Goal: Transaction & Acquisition: Purchase product/service

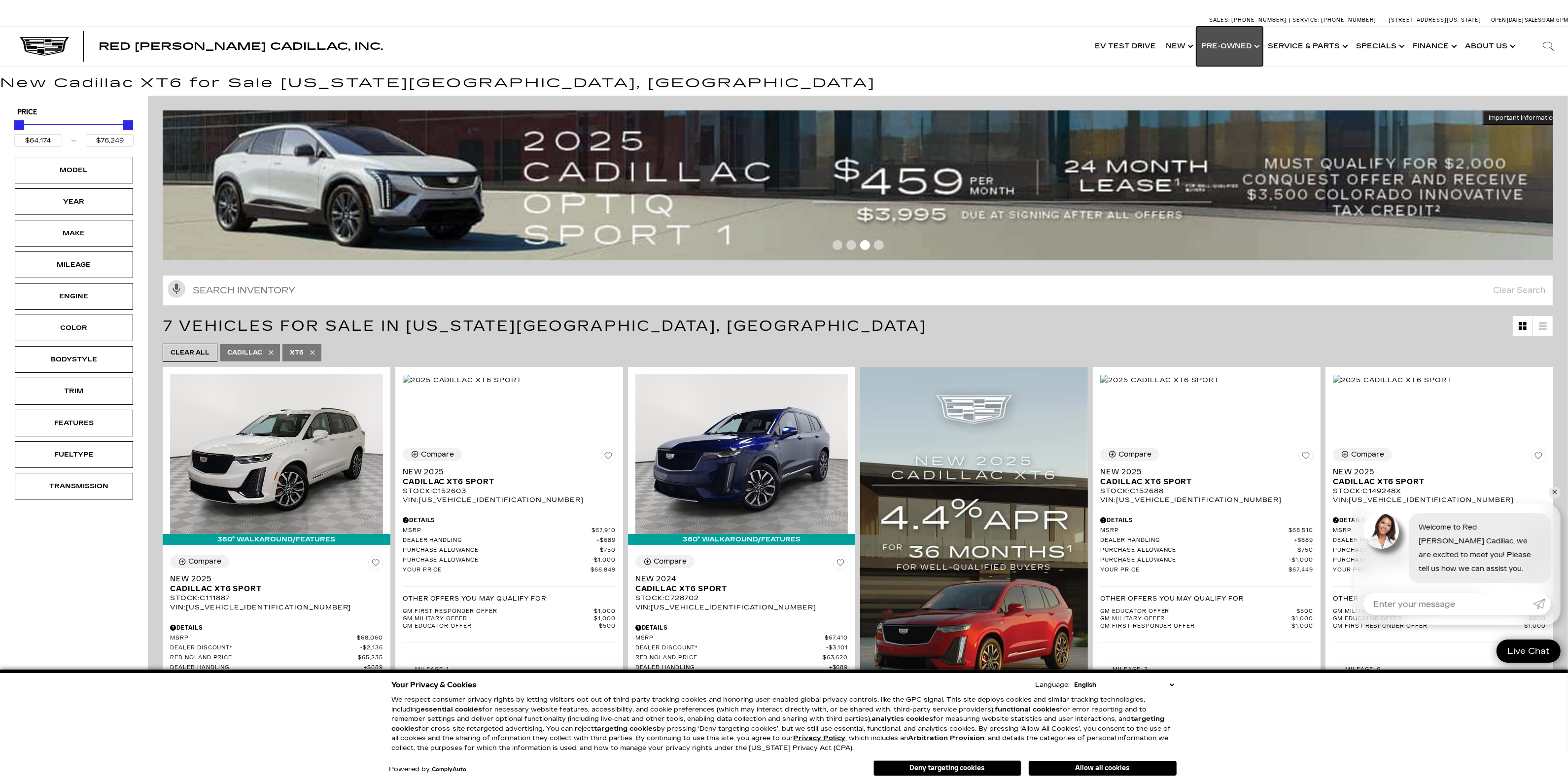
click at [1246, 45] on link "Show Pre-Owned" at bounding box center [1230, 46] width 67 height 39
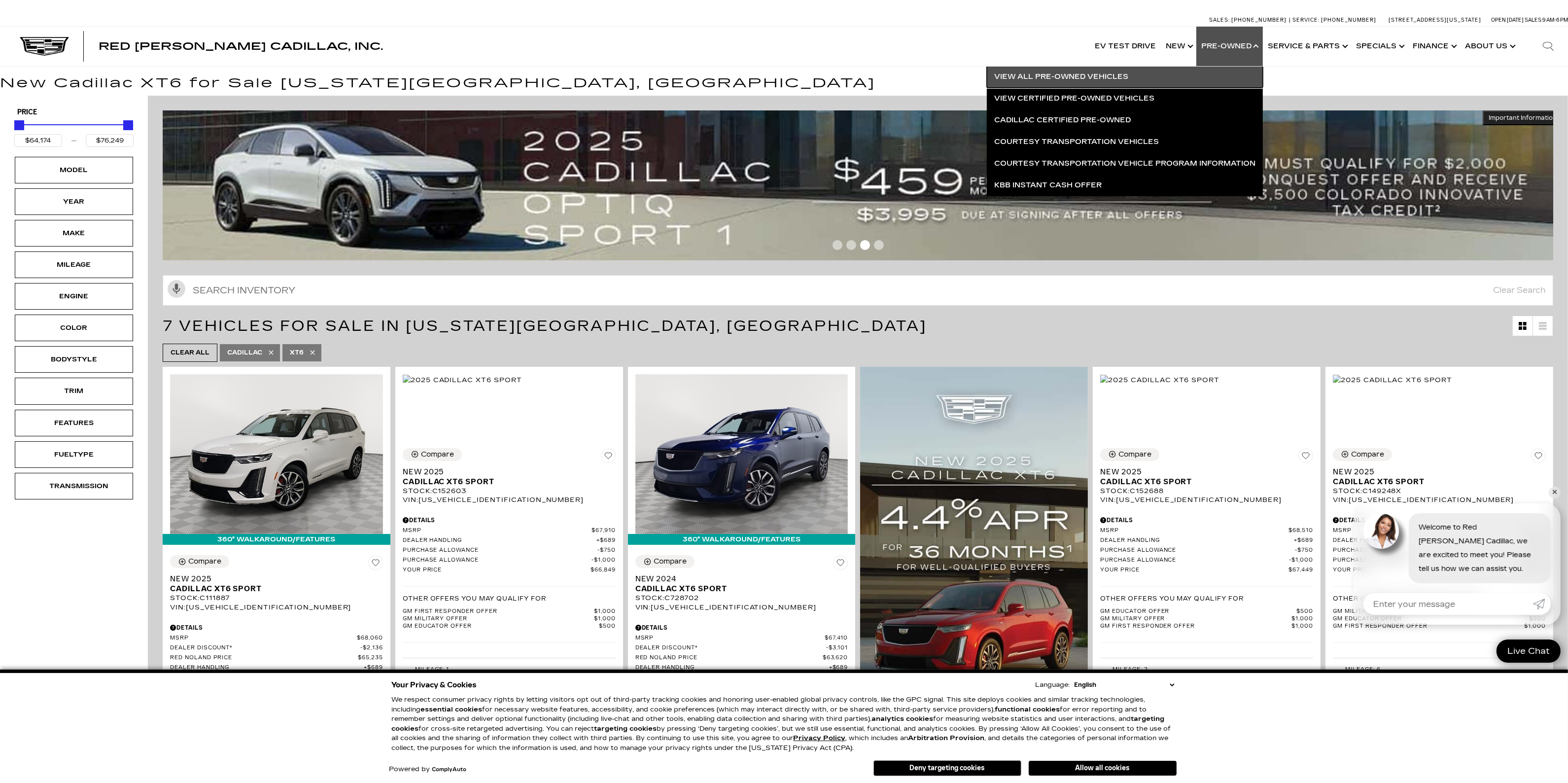
click at [1120, 74] on link "View All Pre-Owned Vehicles" at bounding box center [1125, 76] width 276 height 22
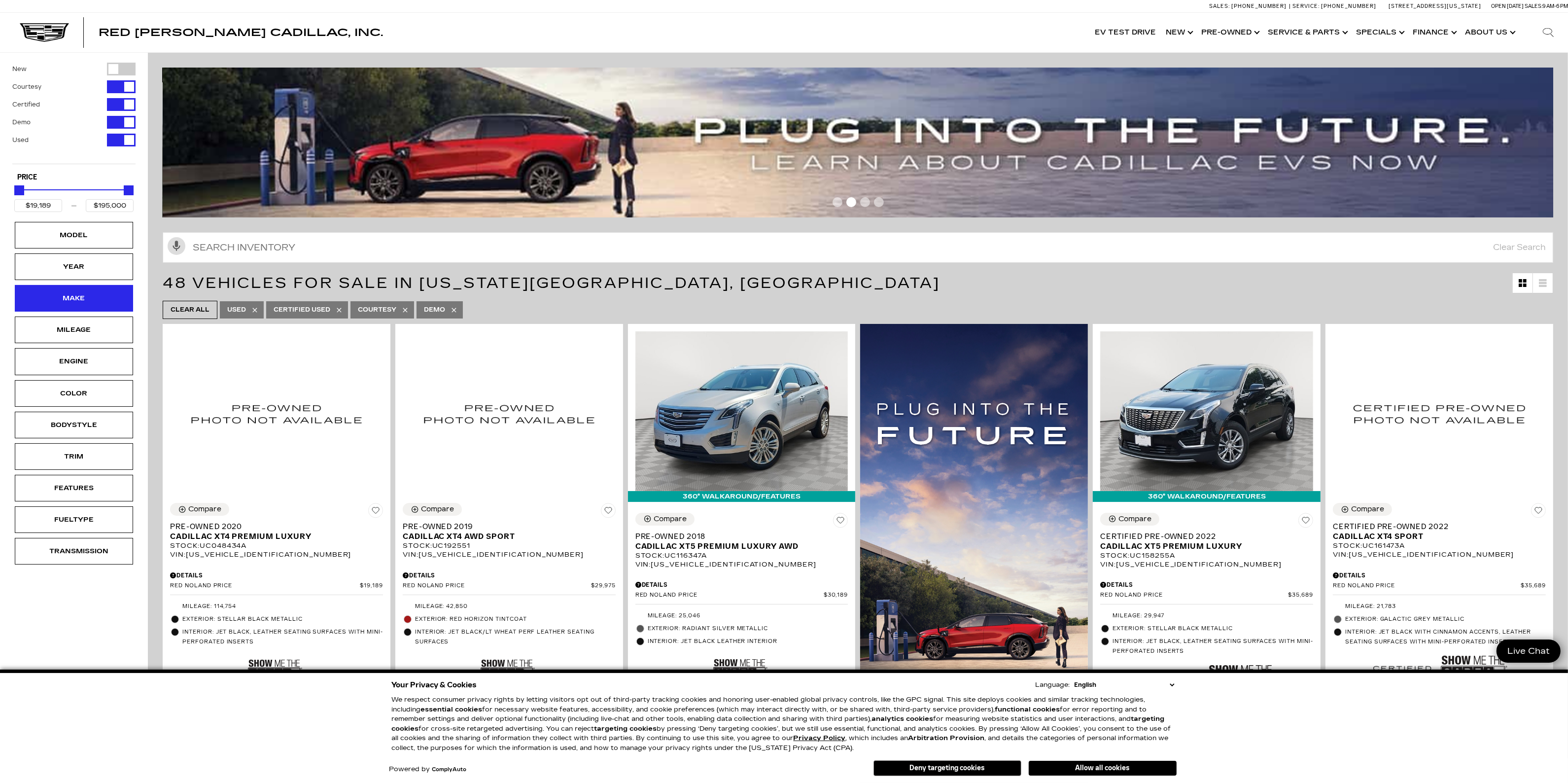
click at [100, 298] on div "Make" at bounding box center [74, 298] width 118 height 27
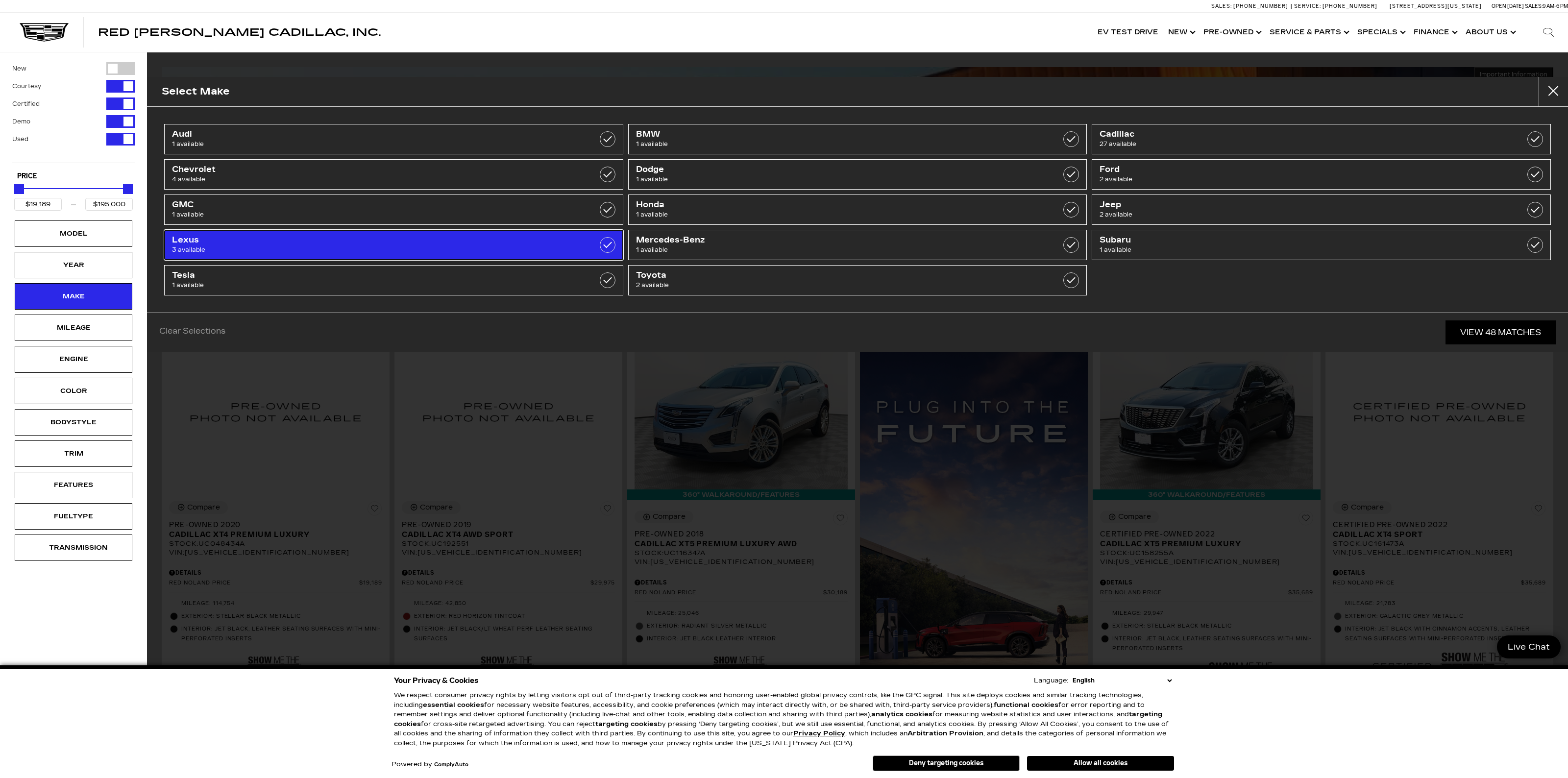
click at [604, 246] on label at bounding box center [608, 245] width 16 height 16
type input "$35,689"
type input "$43,639"
checkbox input "true"
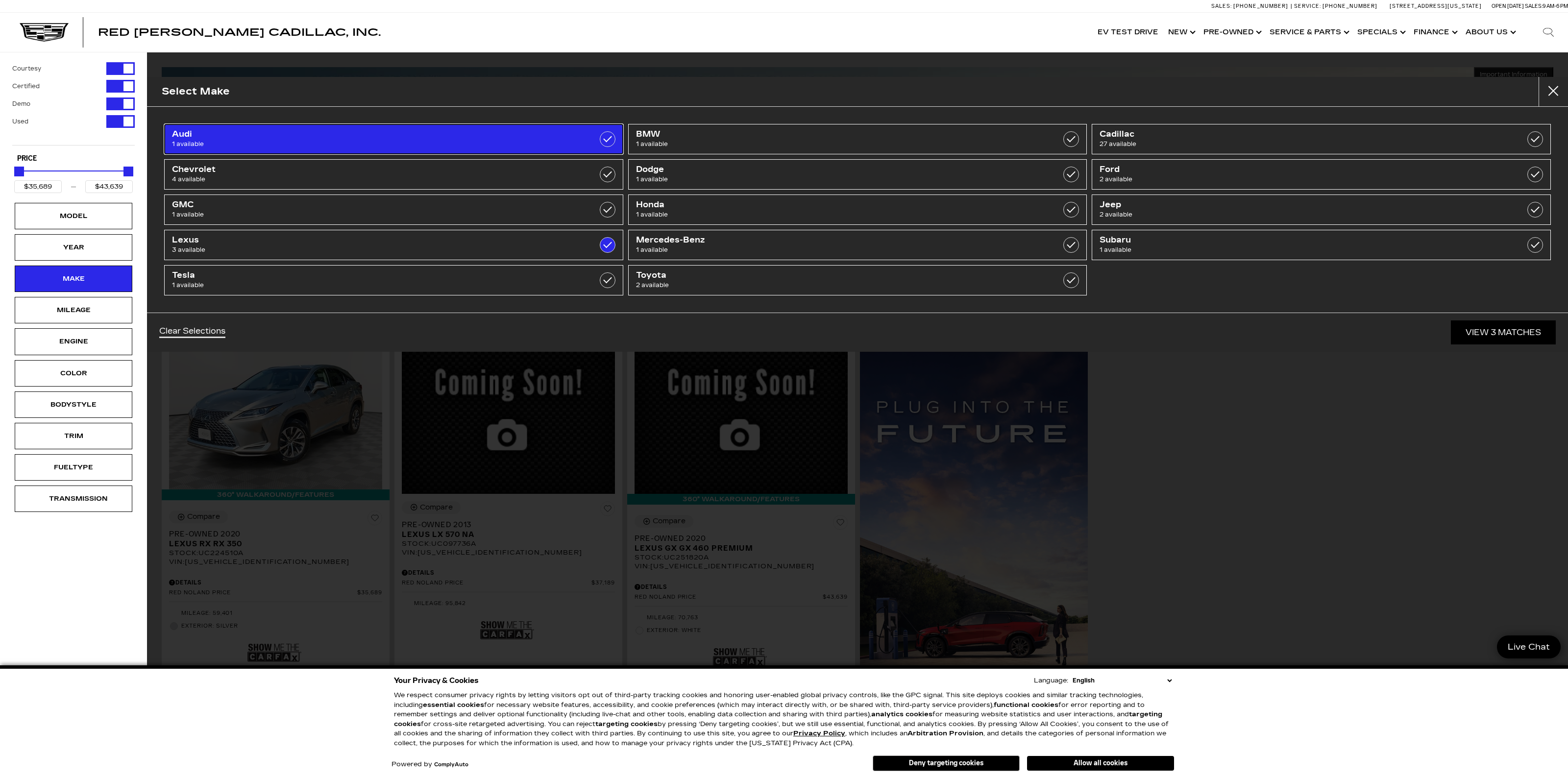
click at [605, 137] on label at bounding box center [608, 139] width 16 height 16
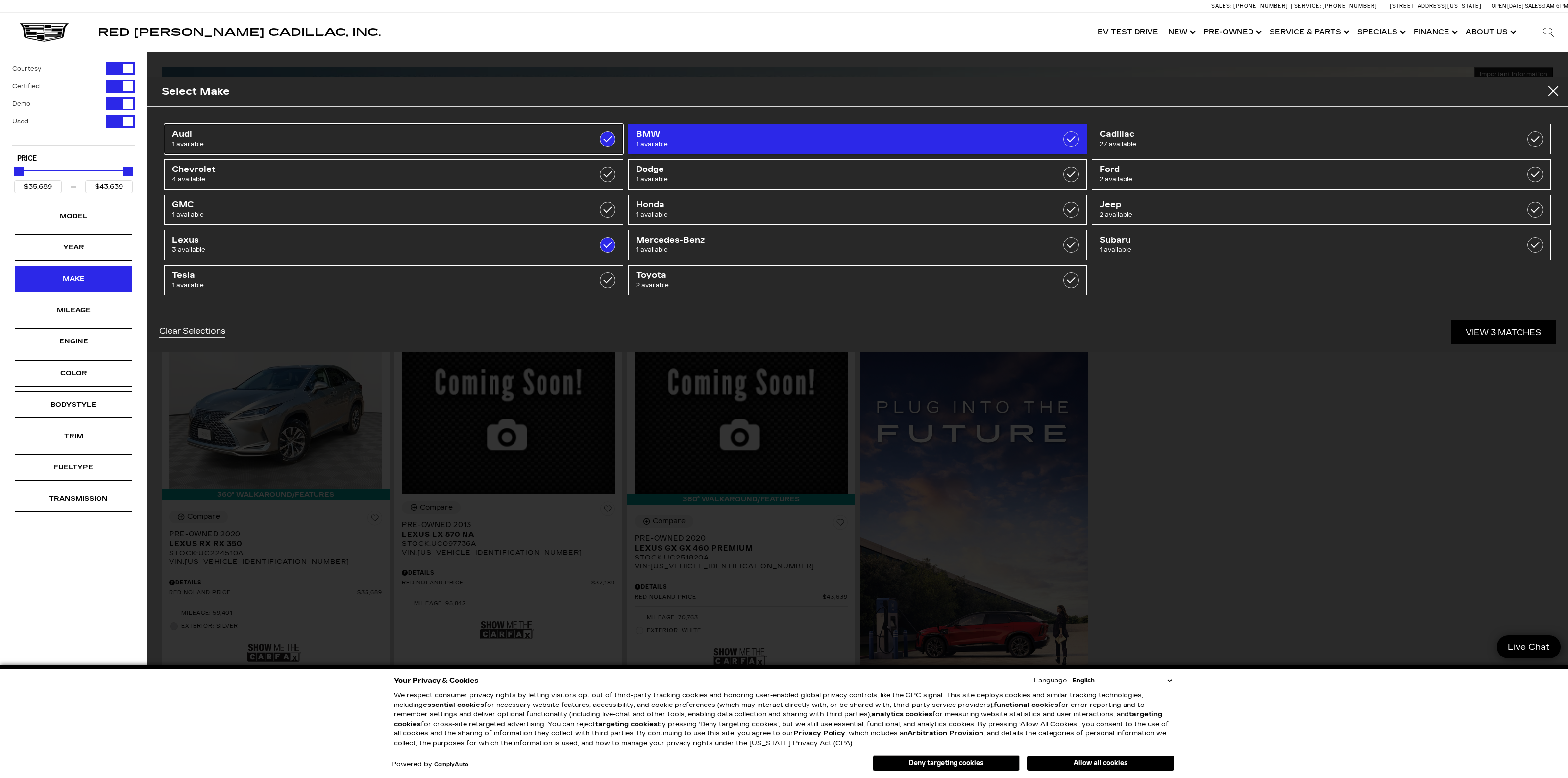
type input "$19,689"
checkbox input "true"
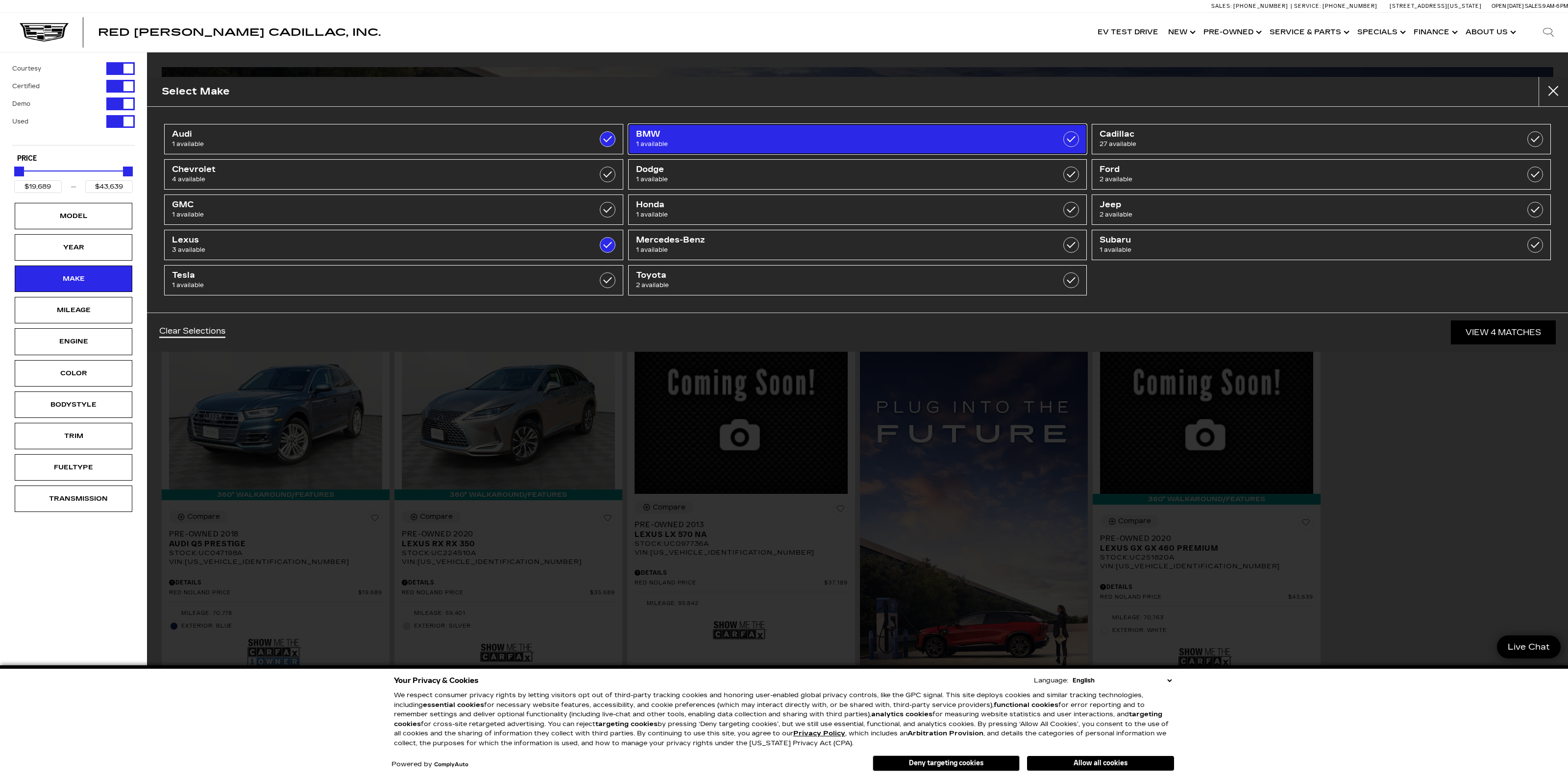
click at [1064, 139] on label at bounding box center [1071, 139] width 16 height 16
type input "$86,689"
checkbox input "true"
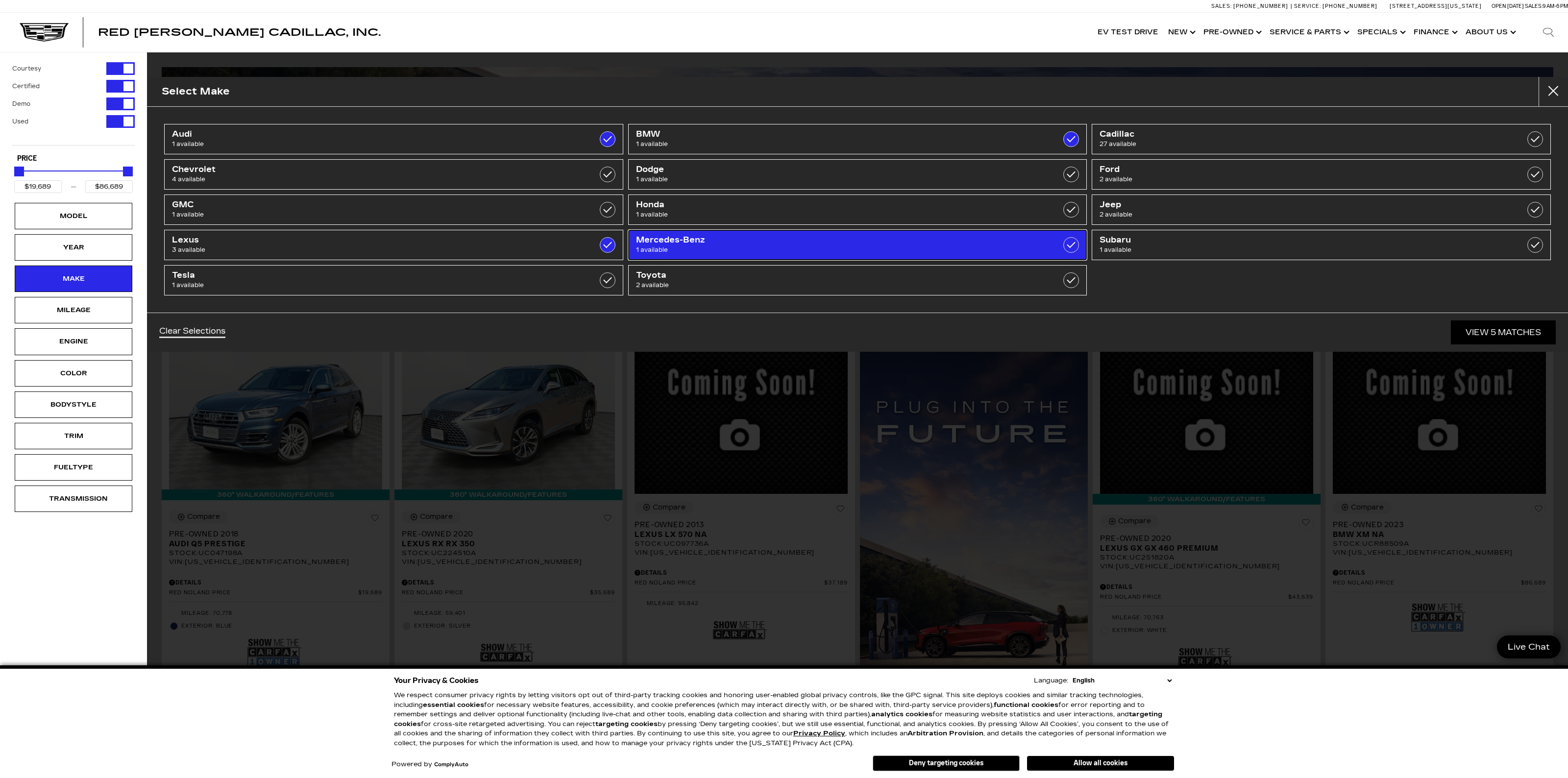
click at [1068, 239] on label at bounding box center [1071, 245] width 16 height 16
checkbox input "true"
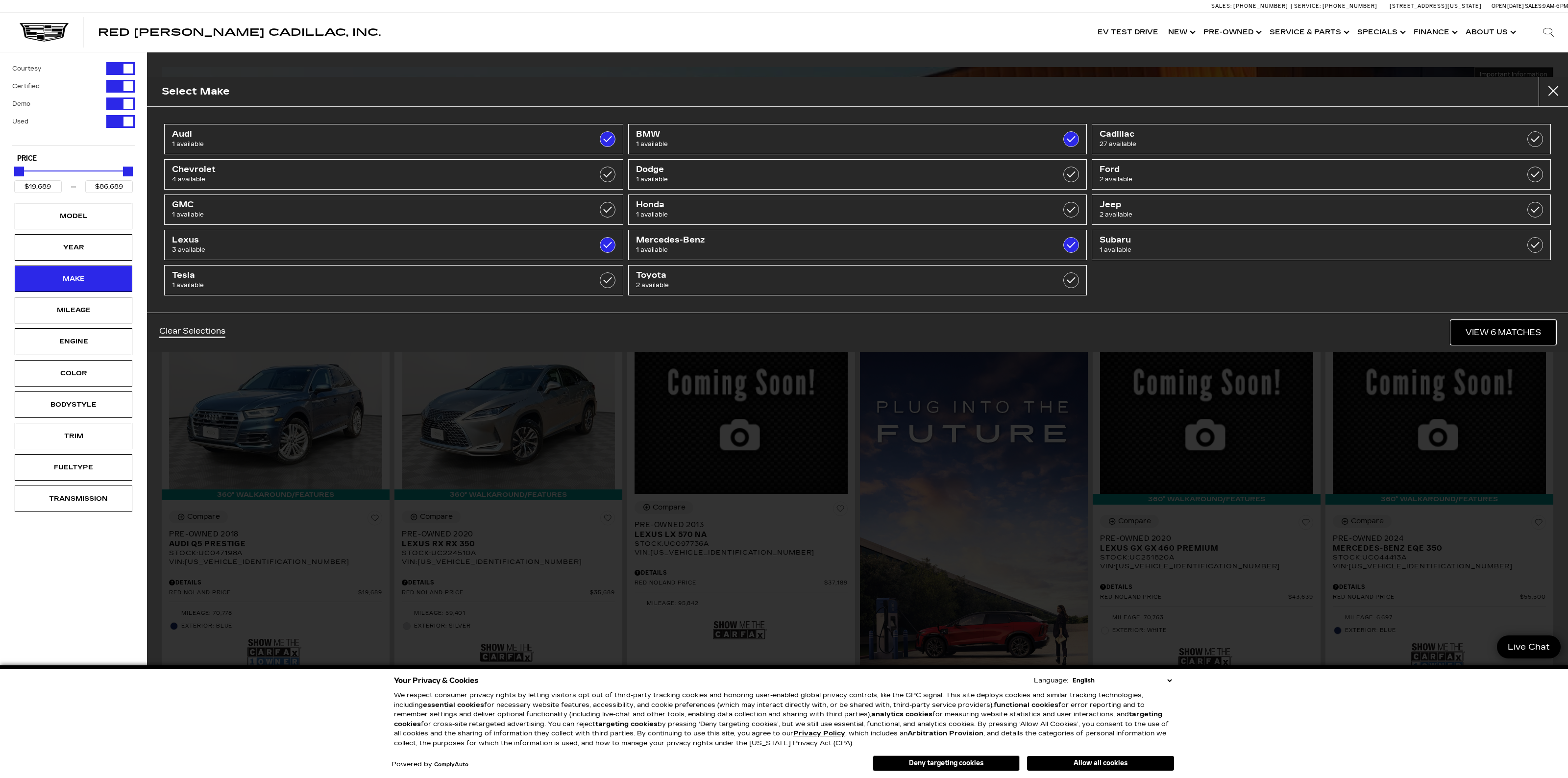
click at [1468, 328] on link "View 6 Matches" at bounding box center [1503, 332] width 105 height 24
